Goal: Navigation & Orientation: Find specific page/section

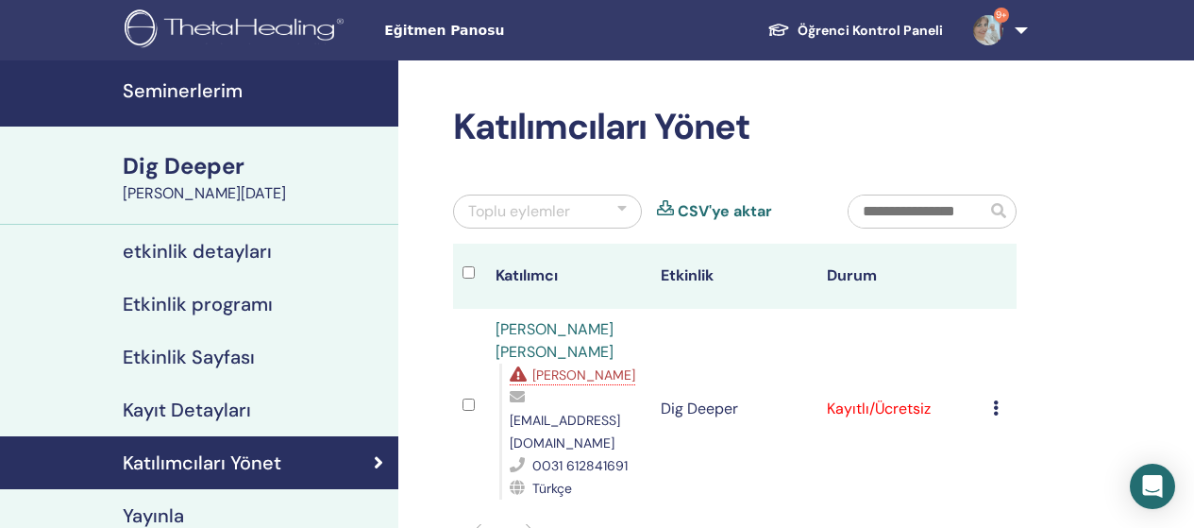
scroll to position [66, 0]
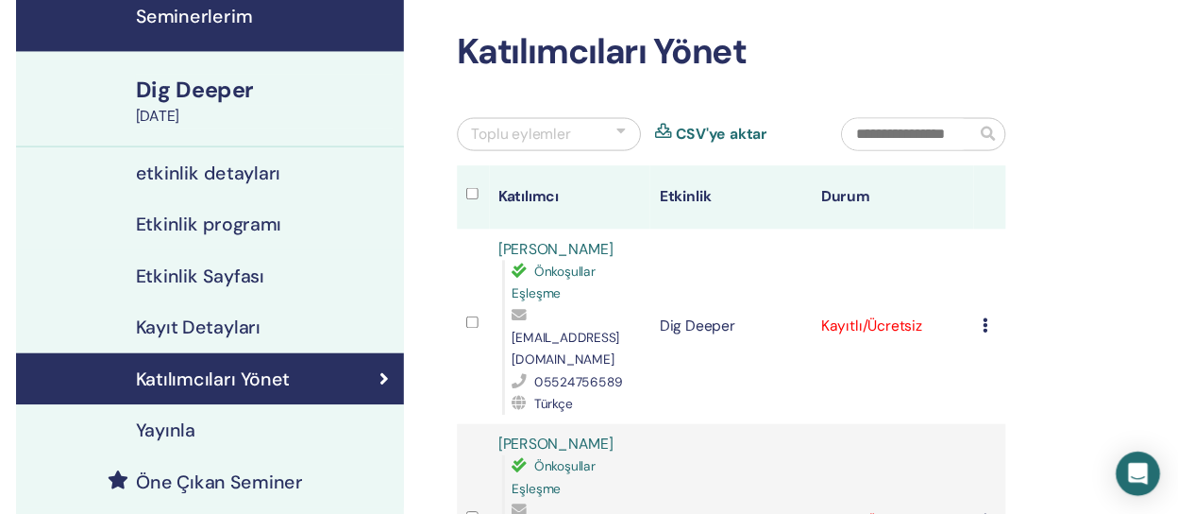
scroll to position [112, 0]
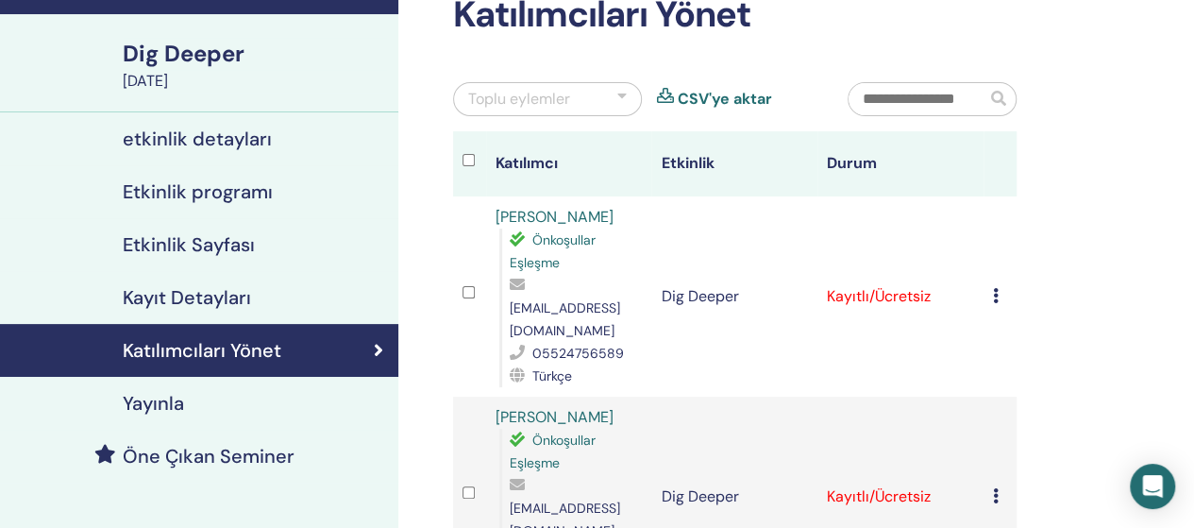
click at [253, 127] on h4 "etkinlik detayları" at bounding box center [197, 138] width 149 height 23
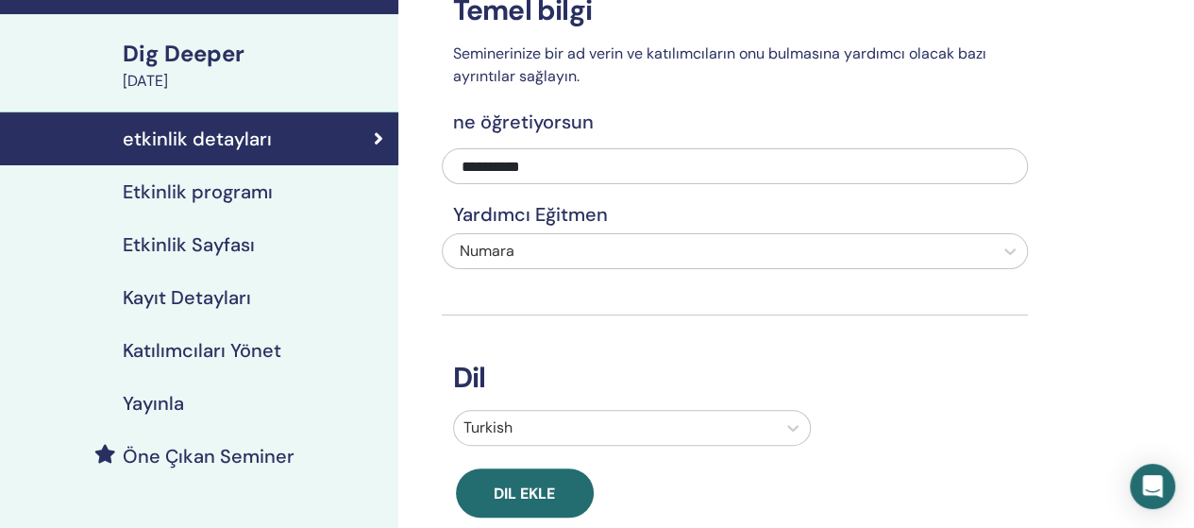
click at [232, 187] on h4 "Etkinlik programı" at bounding box center [198, 191] width 150 height 23
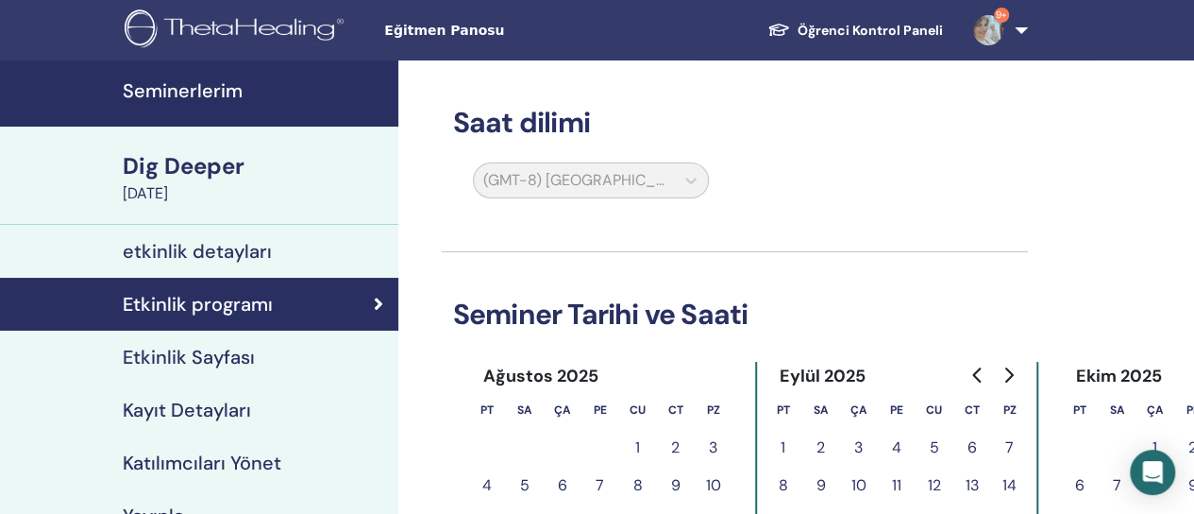
click at [211, 75] on link "Seminerlerim" at bounding box center [199, 93] width 398 height 66
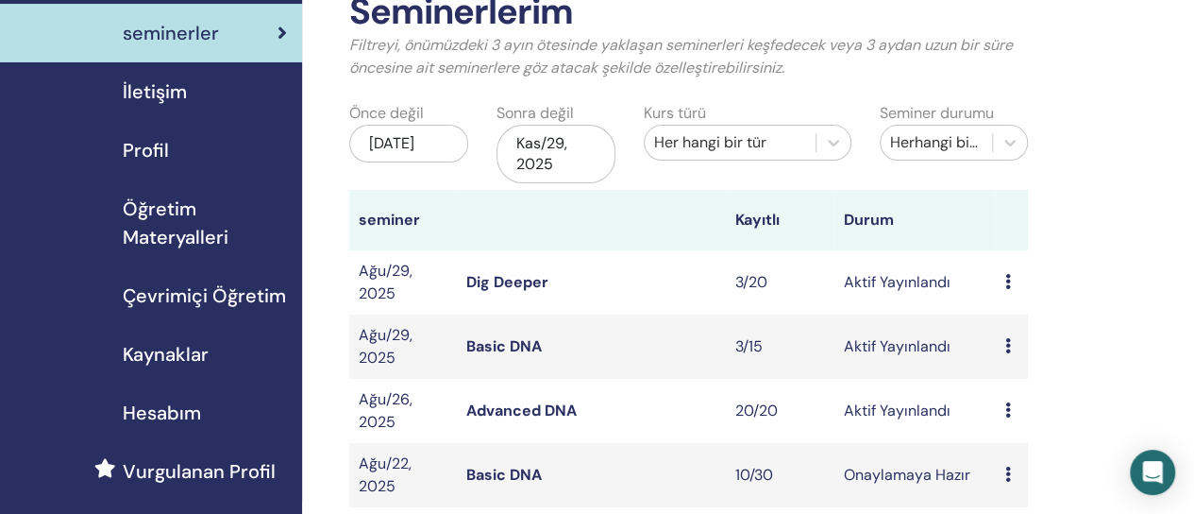
scroll to position [123, 0]
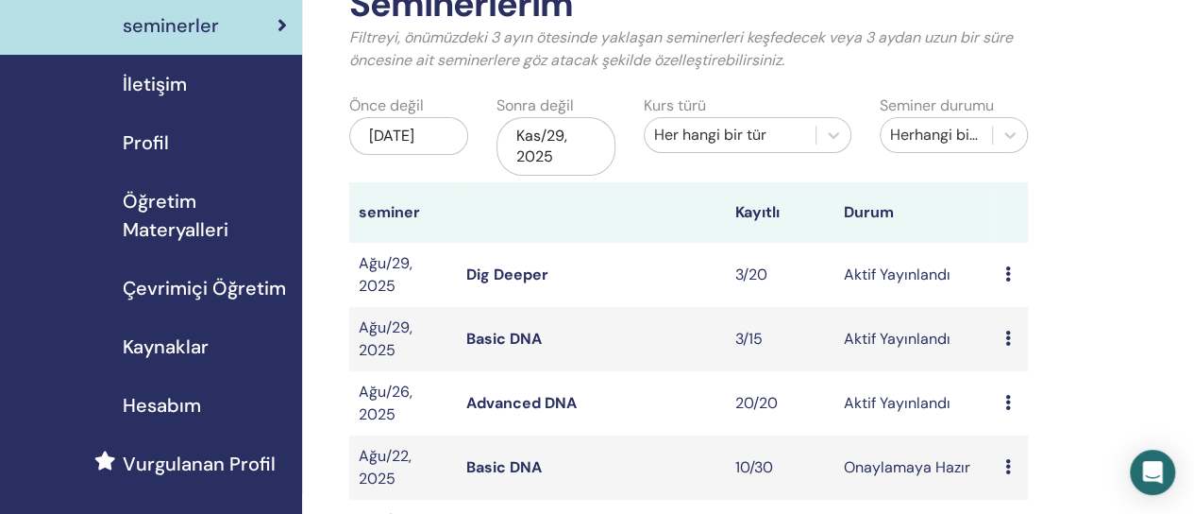
click at [521, 398] on link "Advanced DNA" at bounding box center [521, 403] width 110 height 20
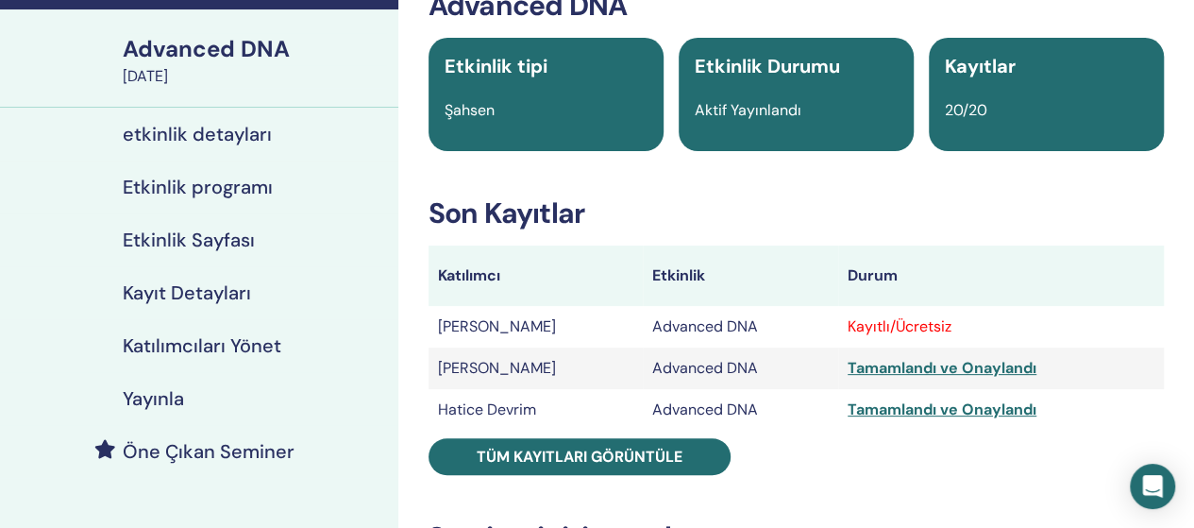
scroll to position [134, 0]
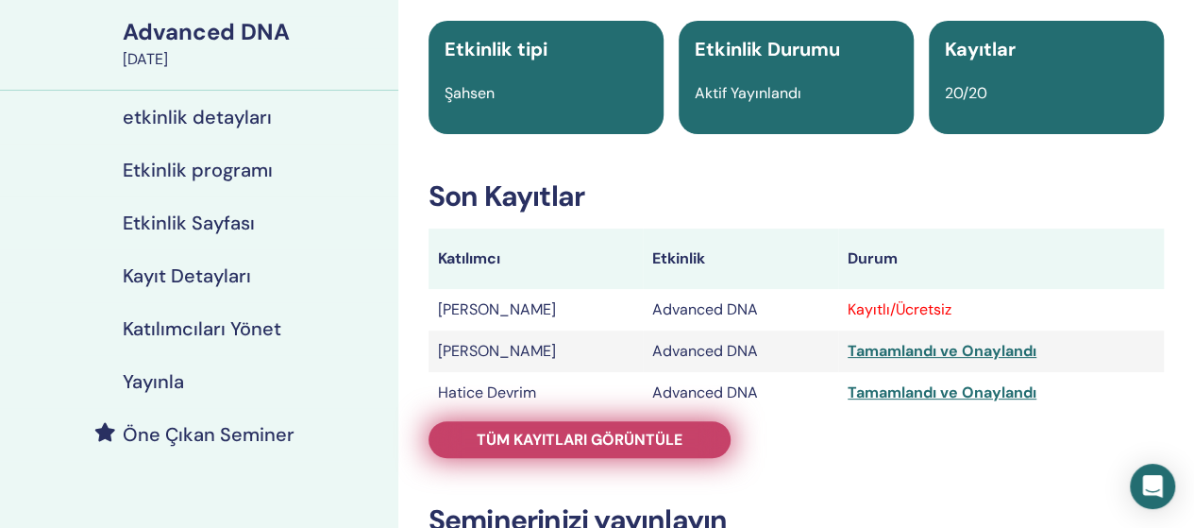
click at [584, 447] on span "Tüm kayıtları görüntüle" at bounding box center [580, 440] width 206 height 20
